Goal: Task Accomplishment & Management: Complete application form

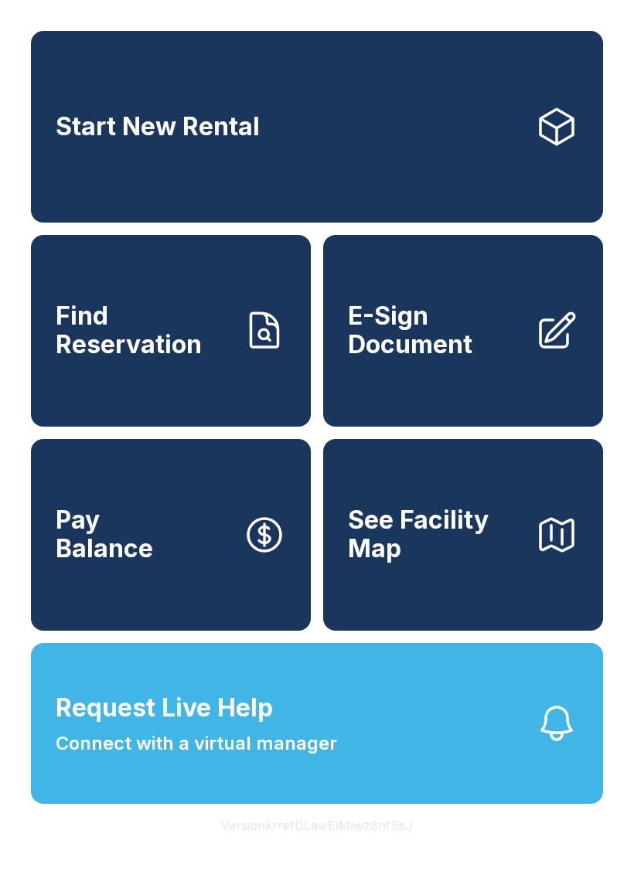
click at [450, 358] on span "E-Sign Document" at bounding box center [435, 330] width 175 height 56
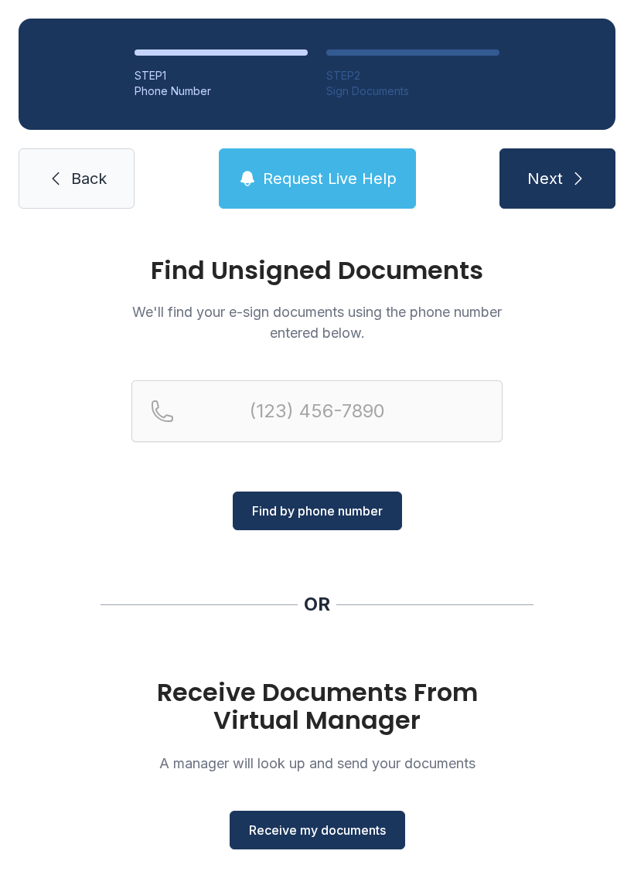
click at [333, 834] on span "Receive my documents" at bounding box center [317, 829] width 137 height 19
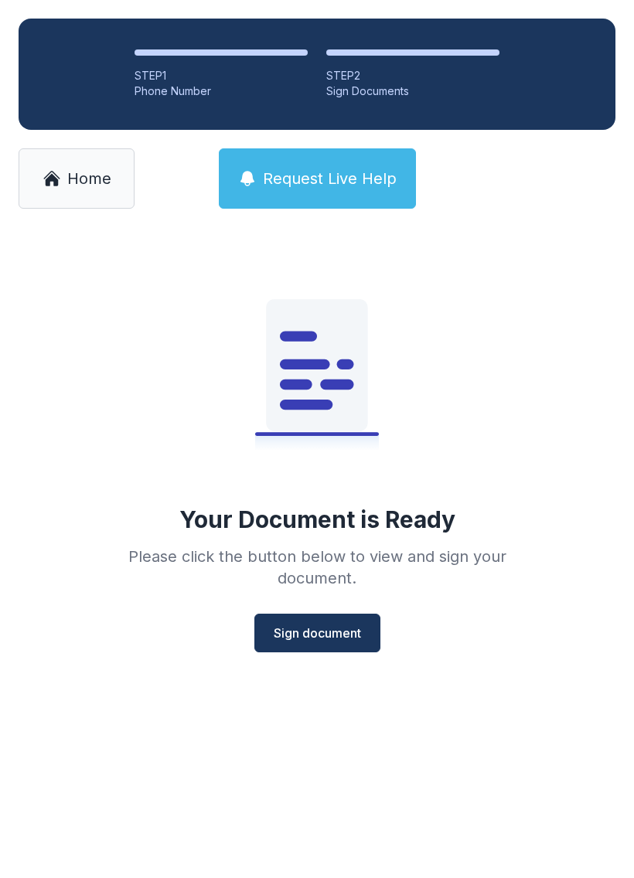
click at [313, 635] on span "Sign document" at bounding box center [316, 632] width 87 height 19
click at [315, 635] on span "Sign document" at bounding box center [316, 632] width 87 height 19
click at [318, 625] on span "Sign document" at bounding box center [316, 632] width 87 height 19
click at [73, 185] on span "Home" at bounding box center [89, 179] width 44 height 22
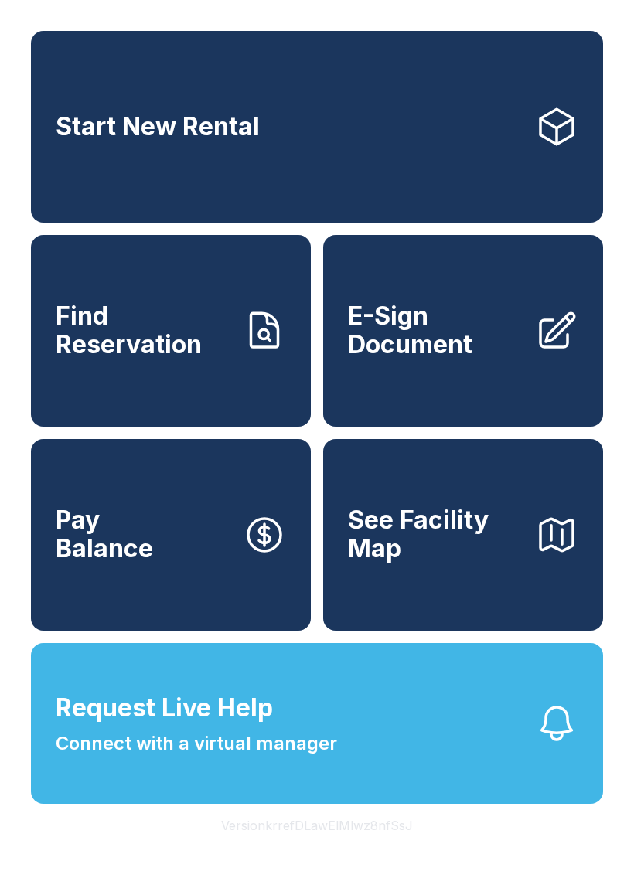
click at [437, 352] on span "E-Sign Document" at bounding box center [435, 330] width 175 height 56
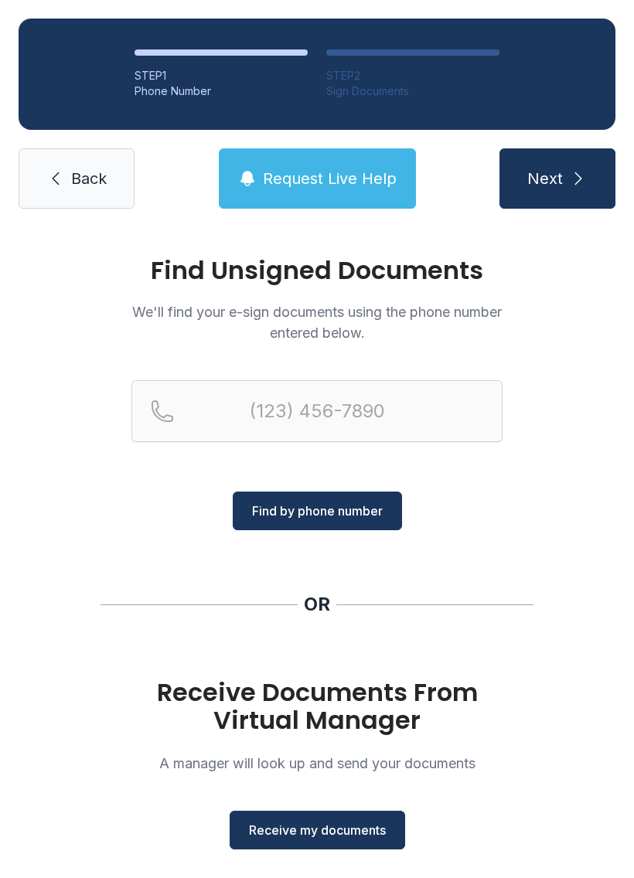
click at [350, 839] on button "Receive my documents" at bounding box center [316, 829] width 175 height 39
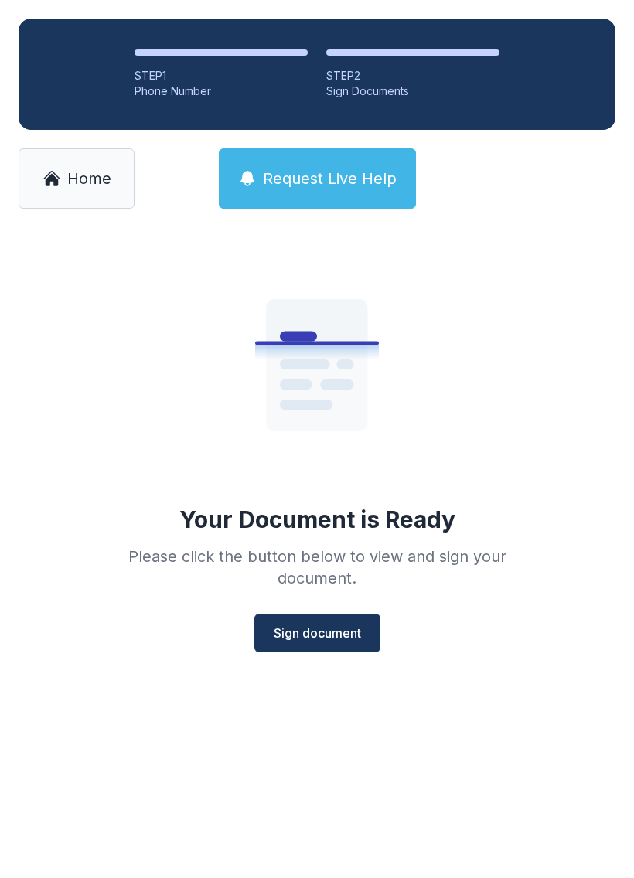
click at [328, 623] on span "Sign document" at bounding box center [316, 632] width 87 height 19
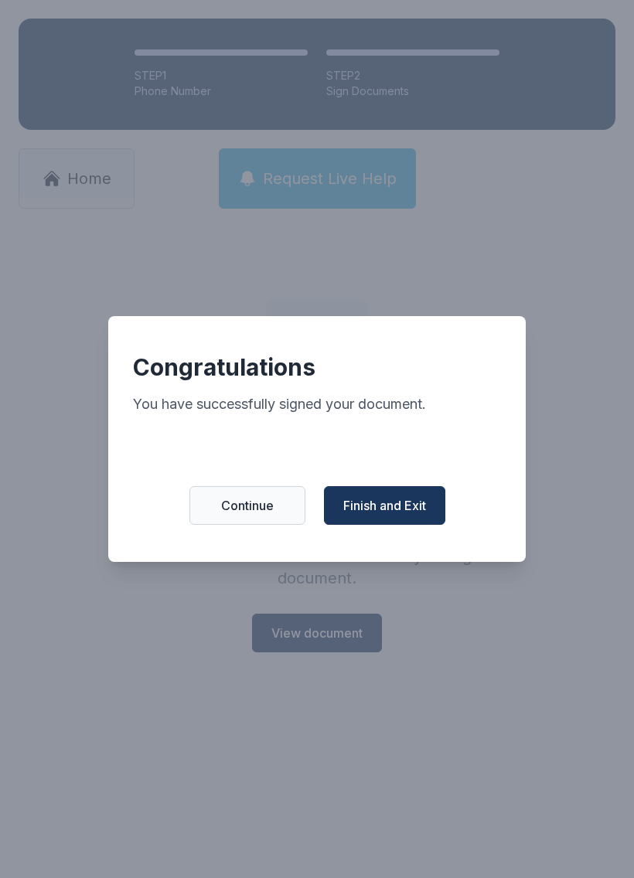
click at [399, 508] on span "Finish and Exit" at bounding box center [384, 505] width 83 height 19
